Goal: Task Accomplishment & Management: Complete application form

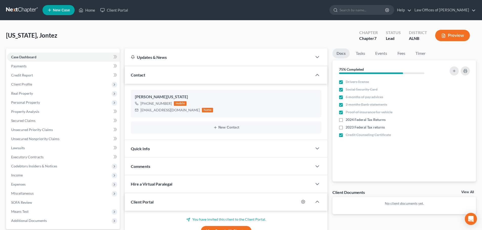
click at [64, 8] on link "New Case" at bounding box center [58, 10] width 32 height 10
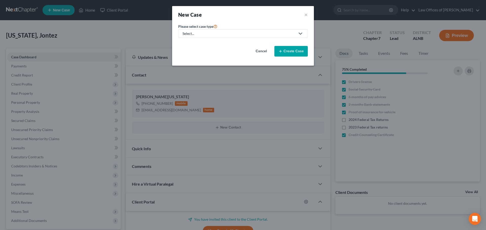
click at [217, 35] on div "Select..." at bounding box center [238, 33] width 113 height 5
click at [198, 43] on div "Bankruptcy" at bounding box center [192, 43] width 18 height 5
select select "1"
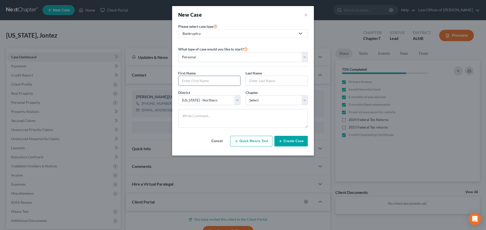
click at [205, 80] on input "text" at bounding box center [209, 81] width 62 height 10
type input "[PERSON_NAME]"
click at [305, 101] on select "Select 7 11 12 13" at bounding box center [276, 100] width 62 height 10
select select "0"
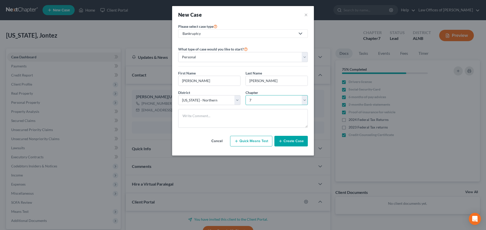
click at [245, 95] on select "Select 7 11 12 13" at bounding box center [276, 100] width 62 height 10
click at [293, 141] on button "Create Case" at bounding box center [290, 141] width 33 height 11
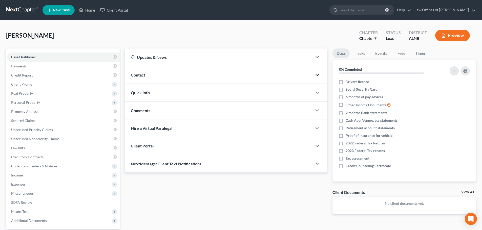
click at [316, 73] on icon "button" at bounding box center [317, 75] width 6 height 6
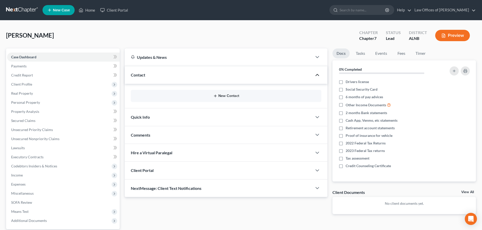
click at [230, 96] on button "New Contact" at bounding box center [226, 96] width 182 height 4
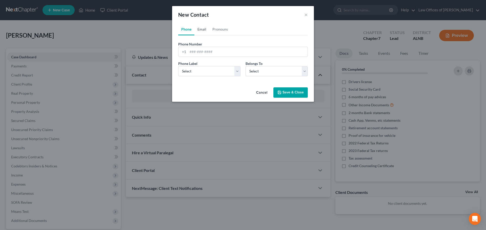
click at [202, 31] on link "Email" at bounding box center [201, 29] width 15 height 12
click at [215, 51] on input "email" at bounding box center [248, 52] width 120 height 10
type input "[EMAIL_ADDRESS][DOMAIN_NAME]"
click at [236, 71] on select "Select Home Work Other" at bounding box center [209, 71] width 62 height 10
select select "0"
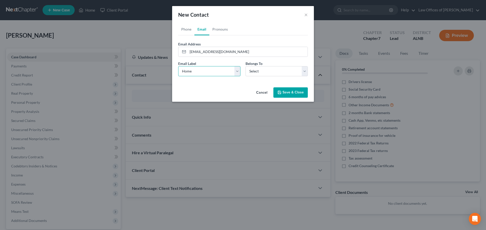
click at [178, 66] on select "Select Home Work Other" at bounding box center [209, 71] width 62 height 10
click at [308, 72] on div "Belongs To * Select Client Other" at bounding box center [276, 68] width 67 height 15
click at [304, 73] on select "Select Client Other" at bounding box center [276, 71] width 62 height 10
select select "0"
click at [245, 66] on select "Select Client Other" at bounding box center [276, 71] width 62 height 10
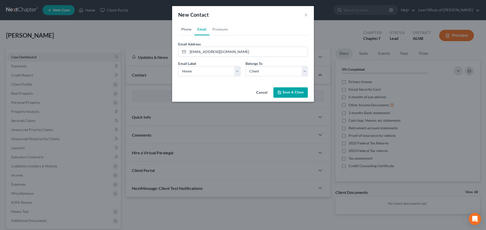
click at [188, 29] on link "Phone" at bounding box center [186, 29] width 16 height 12
click at [235, 72] on select "Select Mobile Home Work Other" at bounding box center [209, 71] width 62 height 10
select select "0"
click at [178, 66] on select "Select Mobile Home Work Other" at bounding box center [209, 71] width 62 height 10
click at [233, 51] on input "tel" at bounding box center [248, 52] width 120 height 10
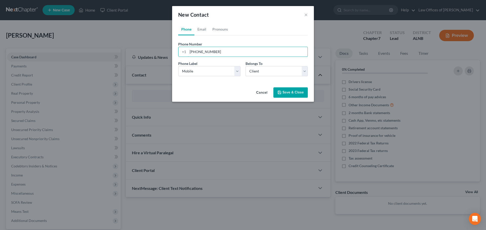
type input "[PHONE_NUMBER]"
click at [287, 94] on button "Save & Close" at bounding box center [290, 93] width 34 height 11
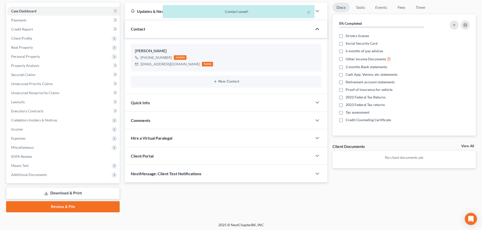
scroll to position [48, 0]
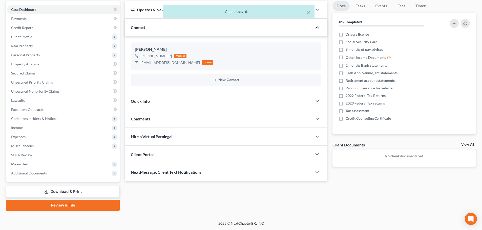
click at [319, 154] on icon "button" at bounding box center [317, 154] width 6 height 6
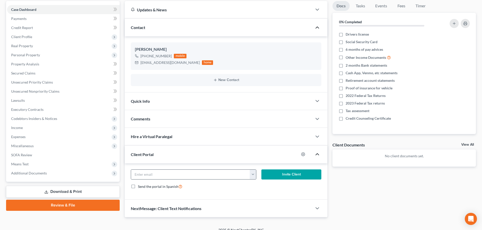
click at [253, 176] on button "button" at bounding box center [253, 175] width 6 height 10
drag, startPoint x: 257, startPoint y: 186, endPoint x: 259, endPoint y: 185, distance: 2.8
click at [257, 186] on link "[EMAIL_ADDRESS][DOMAIN_NAME]" at bounding box center [284, 186] width 69 height 9
type input "[EMAIL_ADDRESS][DOMAIN_NAME]"
click at [460, 98] on icon "button" at bounding box center [462, 96] width 4 height 4
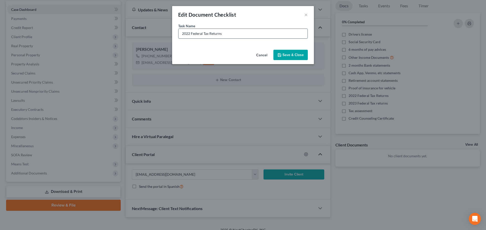
click at [190, 35] on input "2022 Federal Tax Returns" at bounding box center [242, 34] width 129 height 10
type input "2024 Federal Tax Returns"
click at [287, 53] on button "Save & Close" at bounding box center [290, 55] width 34 height 11
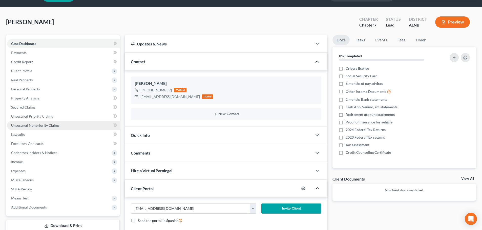
scroll to position [25, 0]
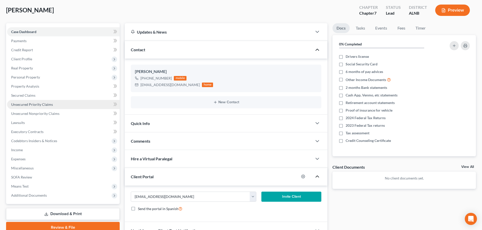
click at [73, 105] on link "Unsecured Priority Claims" at bounding box center [63, 104] width 113 height 9
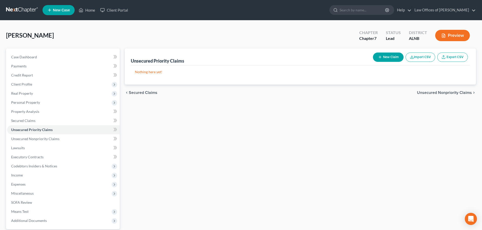
click at [386, 58] on button "New Claim" at bounding box center [388, 57] width 31 height 9
select select "0"
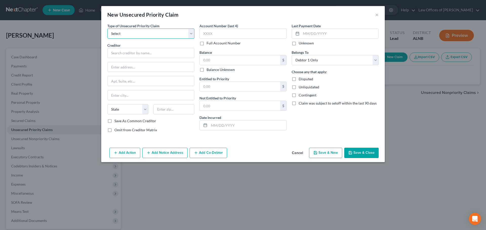
click at [172, 32] on select "Select Taxes & Other Government Units Domestic Support Obligations Extensions o…" at bounding box center [150, 34] width 87 height 10
select select "0"
click at [107, 29] on select "Select Taxes & Other Government Units Domestic Support Obligations Extensions o…" at bounding box center [150, 34] width 87 height 10
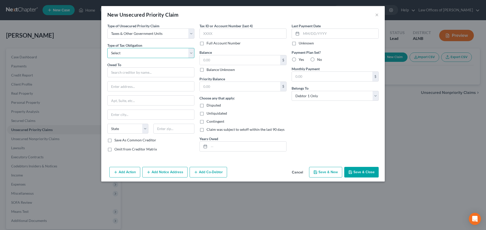
click at [193, 54] on select "Select Federal City State Franchise Tax Board Other" at bounding box center [150, 53] width 87 height 10
select select "2"
click at [107, 48] on select "Select Federal City State Franchise Tax Board Other" at bounding box center [150, 53] width 87 height 10
click at [188, 72] on input "text" at bounding box center [150, 73] width 87 height 10
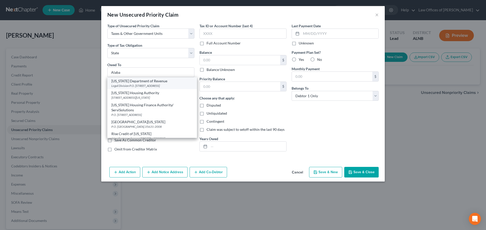
click at [134, 82] on div "[US_STATE] Department of Revenue" at bounding box center [151, 81] width 81 height 5
type input "[US_STATE] Department of Revenue"
type input "Legal Division"
type input "P.O. Box 32001"
type input "[PERSON_NAME]"
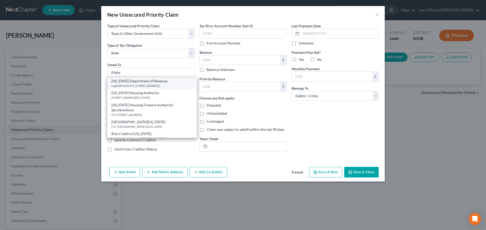
select select "0"
type input "36132"
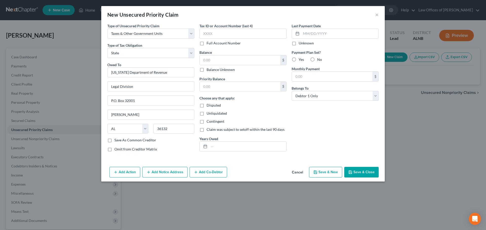
click at [206, 70] on label "Balance Unknown" at bounding box center [220, 69] width 28 height 5
click at [208, 70] on input "Balance Unknown" at bounding box center [209, 68] width 3 height 3
checkbox input "true"
type input "0.00"
click at [361, 174] on button "Save & Close" at bounding box center [361, 172] width 34 height 11
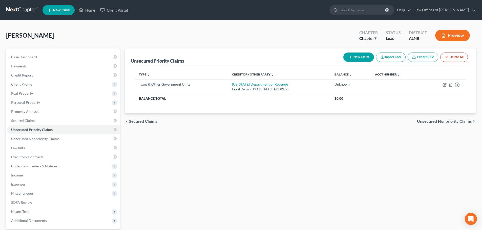
click at [362, 57] on button "New Claim" at bounding box center [358, 57] width 31 height 9
select select "0"
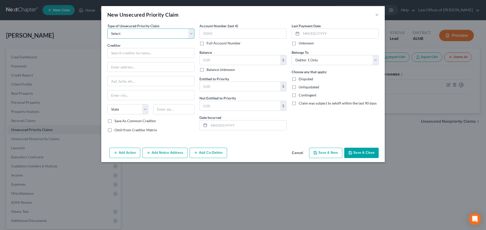
click at [138, 33] on select "Select Taxes & Other Government Units Domestic Support Obligations Extensions o…" at bounding box center [150, 34] width 87 height 10
select select "0"
click at [107, 29] on select "Select Taxes & Other Government Units Domestic Support Obligations Extensions o…" at bounding box center [150, 34] width 87 height 10
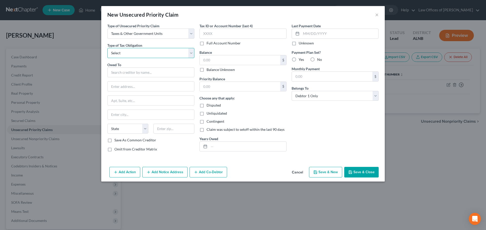
click at [174, 57] on select "Select Federal City State Franchise Tax Board Other" at bounding box center [150, 53] width 87 height 10
select select "0"
click at [107, 48] on select "Select Federal City State Franchise Tax Board Other" at bounding box center [150, 53] width 87 height 10
click at [180, 73] on input "text" at bounding box center [150, 73] width 87 height 10
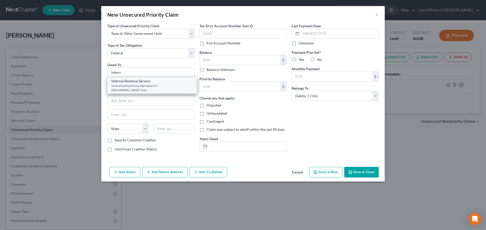
click at [145, 81] on div "Internal Revenue Service" at bounding box center [151, 81] width 81 height 5
type input "Internal Revenue Service"
type input "Centralized Insolvency Operation"
type input "P.O. Box 7346"
type input "[GEOGRAPHIC_DATA]"
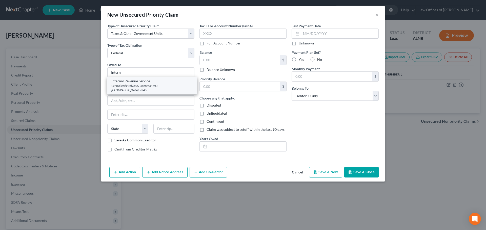
select select "39"
type input "19101-7346"
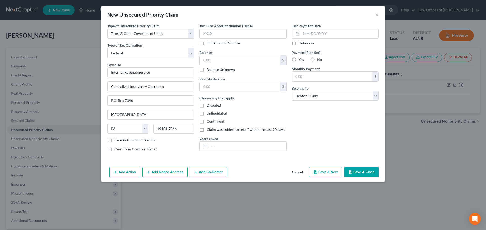
click at [206, 69] on label "Balance Unknown" at bounding box center [220, 69] width 28 height 5
click at [208, 69] on input "Balance Unknown" at bounding box center [209, 68] width 3 height 3
checkbox input "true"
type input "0.00"
click at [361, 171] on button "Save & Close" at bounding box center [361, 172] width 34 height 11
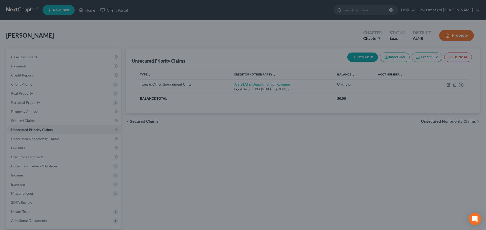
type input "0.00"
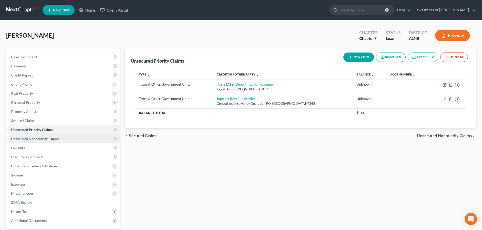
click at [46, 141] on span "Unsecured Nonpriority Claims" at bounding box center [35, 139] width 48 height 4
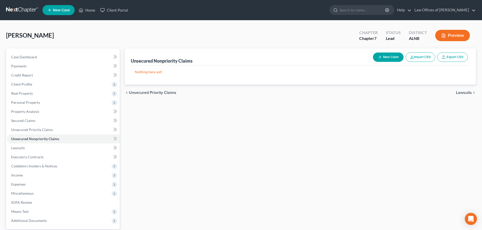
click at [388, 56] on button "New Claim" at bounding box center [388, 57] width 31 height 9
select select "0"
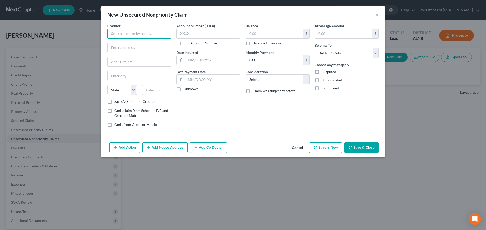
click at [156, 33] on input "text" at bounding box center [139, 34] width 64 height 10
click at [130, 33] on input "Tow" at bounding box center [139, 34] width 64 height 10
type input "Tower Loan"
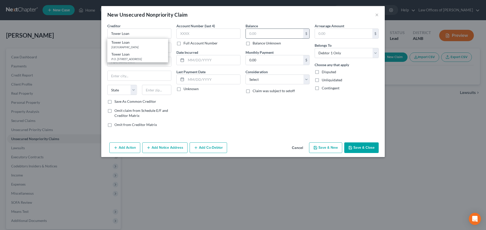
click at [262, 33] on input "text" at bounding box center [274, 34] width 57 height 10
type input "12,000.00"
click at [161, 45] on input "text" at bounding box center [138, 48] width 63 height 10
click at [157, 50] on input "639 US" at bounding box center [138, 48] width 63 height 10
type input "[STREET_ADDRESS]"
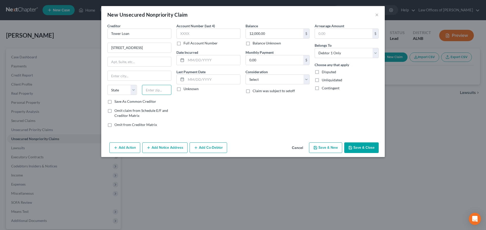
click at [151, 91] on input "text" at bounding box center [157, 90] width 30 height 10
type input "35611"
click at [200, 115] on div "Account Number (last 4) Full Account Number Date Incurred Last Payment Date Unk…" at bounding box center [208, 77] width 69 height 108
type input "[GEOGRAPHIC_DATA]"
select select "0"
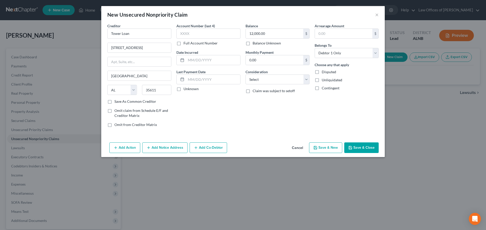
click at [359, 147] on button "Save & Close" at bounding box center [361, 148] width 34 height 11
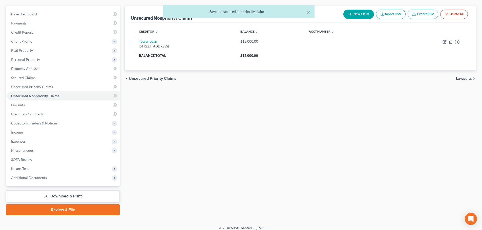
scroll to position [48, 0]
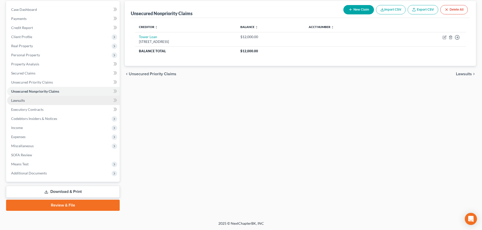
click at [42, 101] on link "Lawsuits" at bounding box center [63, 100] width 113 height 9
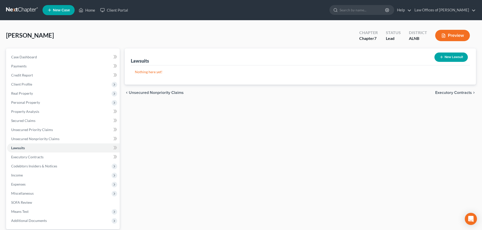
click at [451, 56] on button "New Lawsuit" at bounding box center [450, 57] width 33 height 9
select select "0"
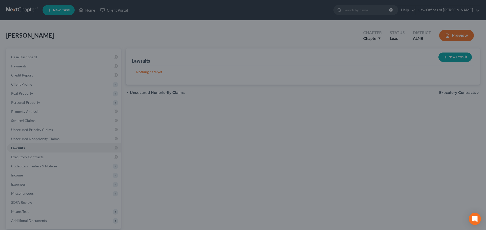
click at [362, 179] on div "New Lawsuit × Court name * State [US_STATE] AK AR AZ CA CO CT DE DC [GEOGRAPHIC…" at bounding box center [243, 115] width 486 height 230
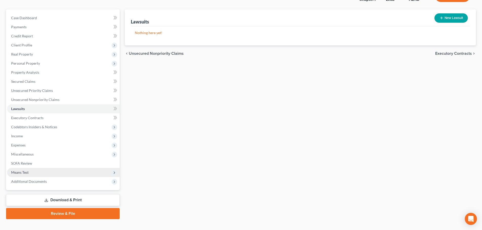
scroll to position [48, 0]
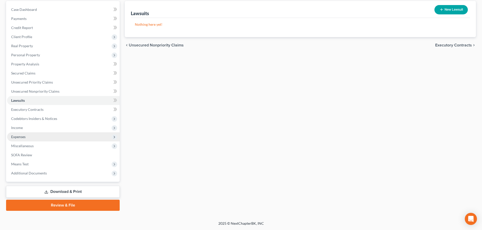
click at [19, 137] on span "Expenses" at bounding box center [18, 137] width 14 height 4
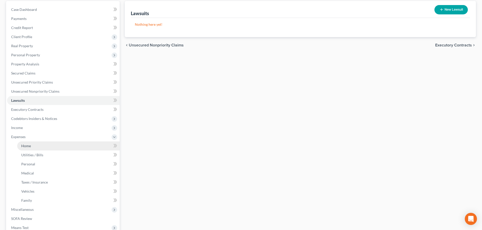
click at [25, 146] on span "Home" at bounding box center [26, 146] width 10 height 4
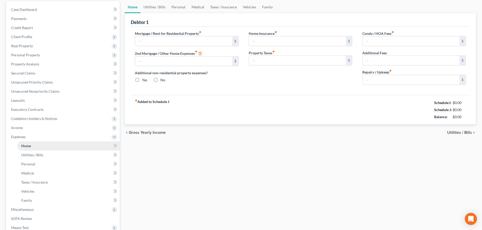
scroll to position [2, 0]
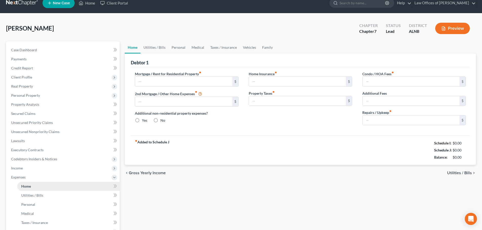
type input "0.00"
radio input "true"
type input "0.00"
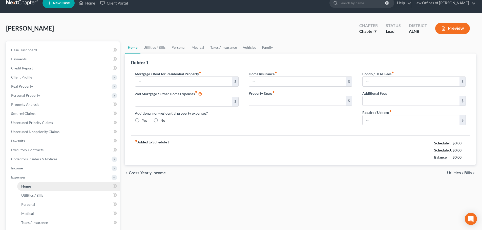
type input "0.00"
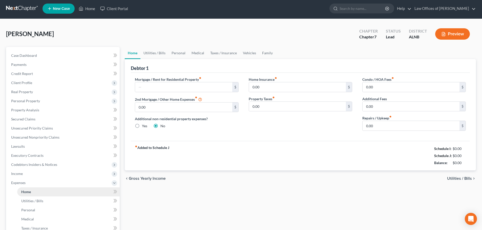
scroll to position [0, 0]
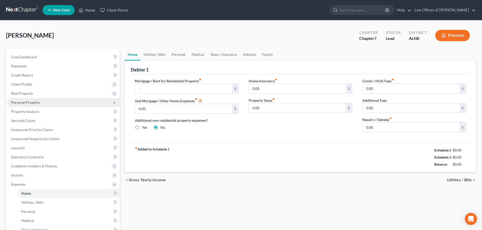
click at [43, 101] on span "Personal Property" at bounding box center [63, 102] width 113 height 9
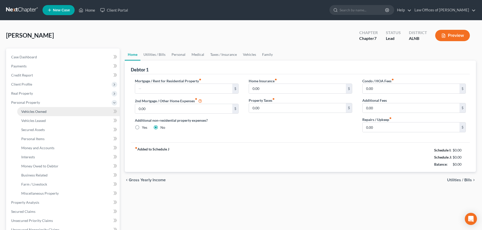
click at [37, 111] on span "Vehicles Owned" at bounding box center [33, 112] width 25 height 4
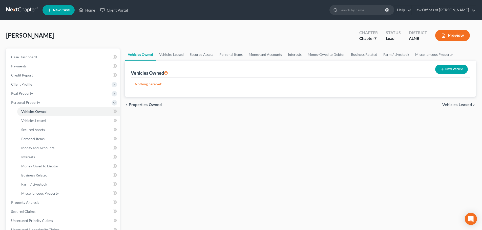
click at [146, 55] on link "Vehicles Owned" at bounding box center [140, 55] width 31 height 12
click at [448, 68] on button "New Vehicle" at bounding box center [451, 69] width 33 height 9
select select "0"
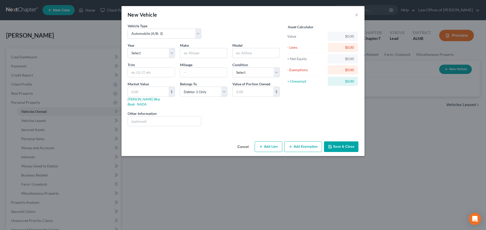
click at [239, 142] on button "Cancel" at bounding box center [242, 147] width 19 height 10
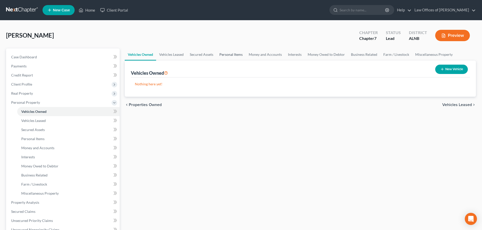
click at [229, 55] on link "Personal Items" at bounding box center [230, 55] width 29 height 12
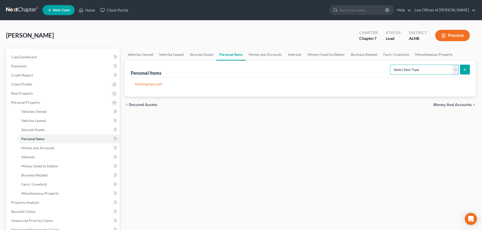
click at [456, 71] on select "Select Item Type Clothing (A/B: 11) Collectibles Of Value (A/B: 8) Electronics …" at bounding box center [424, 70] width 69 height 10
select select "clothing"
click at [391, 65] on select "Select Item Type Clothing (A/B: 11) Collectibles Of Value (A/B: 8) Electronics …" at bounding box center [424, 70] width 69 height 10
click at [465, 72] on button "submit" at bounding box center [465, 70] width 10 height 10
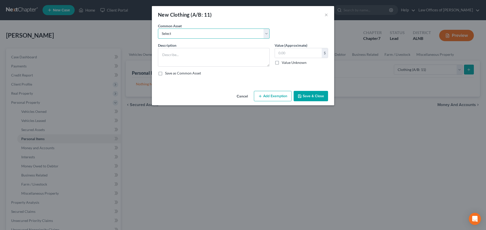
click at [267, 33] on select "Select Clothing and personal" at bounding box center [214, 34] width 112 height 10
select select "0"
click at [158, 29] on select "Select Clothing and personal" at bounding box center [214, 34] width 112 height 10
type textarea "Clothing and personal"
type input "300.00"
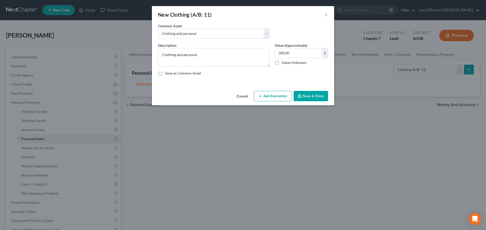
click at [240, 95] on button "Cancel" at bounding box center [241, 97] width 19 height 10
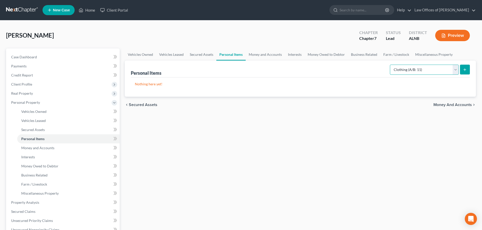
click at [454, 70] on select "Select Item Type Clothing (A/B: 11) Collectibles Of Value (A/B: 8) Electronics …" at bounding box center [424, 70] width 69 height 10
select select "household_goods"
click at [391, 65] on select "Select Item Type Clothing (A/B: 11) Collectibles Of Value (A/B: 8) Electronics …" at bounding box center [424, 70] width 69 height 10
click at [456, 68] on select "Select Item Type Clothing (A/B: 11) Collectibles Of Value (A/B: 8) Electronics …" at bounding box center [424, 70] width 69 height 10
click at [338, 155] on div "Vehicles Owned Vehicles Leased Secured Assets Personal Items Money and Accounts…" at bounding box center [300, 199] width 356 height 301
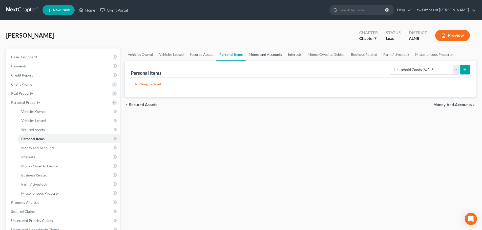
click at [278, 55] on link "Money and Accounts" at bounding box center [265, 55] width 39 height 12
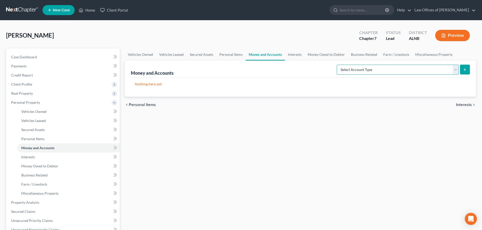
click at [454, 70] on select "Select Account Type Brokerage (A/B: 18, SOFA: 20) Cash on Hand (A/B: 16) Certif…" at bounding box center [398, 70] width 122 height 10
click at [300, 39] on div "[PERSON_NAME] Upgraded Chapter Chapter 7 Status Lead District [GEOGRAPHIC_DATA]…" at bounding box center [241, 38] width 470 height 22
click at [26, 56] on span "Case Dashboard" at bounding box center [24, 57] width 26 height 4
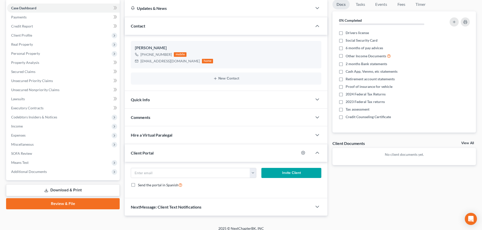
scroll to position [54, 0]
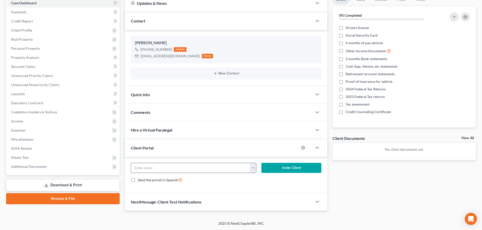
click at [251, 170] on button "button" at bounding box center [253, 168] width 6 height 10
click at [256, 178] on link "[EMAIL_ADDRESS][DOMAIN_NAME]" at bounding box center [284, 179] width 69 height 9
type input "[EMAIL_ADDRESS][DOMAIN_NAME]"
click at [285, 167] on button "Invite Client" at bounding box center [291, 168] width 60 height 10
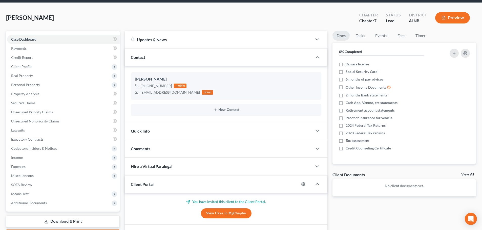
scroll to position [0, 0]
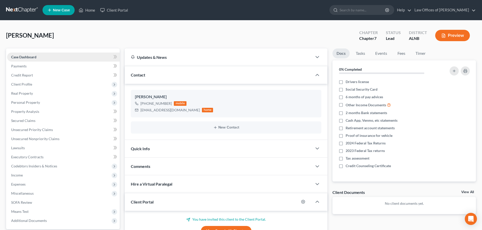
drag, startPoint x: 30, startPoint y: 57, endPoint x: 54, endPoint y: 61, distance: 24.1
click at [30, 57] on span "Case Dashboard" at bounding box center [23, 57] width 25 height 4
